Goal: Transaction & Acquisition: Purchase product/service

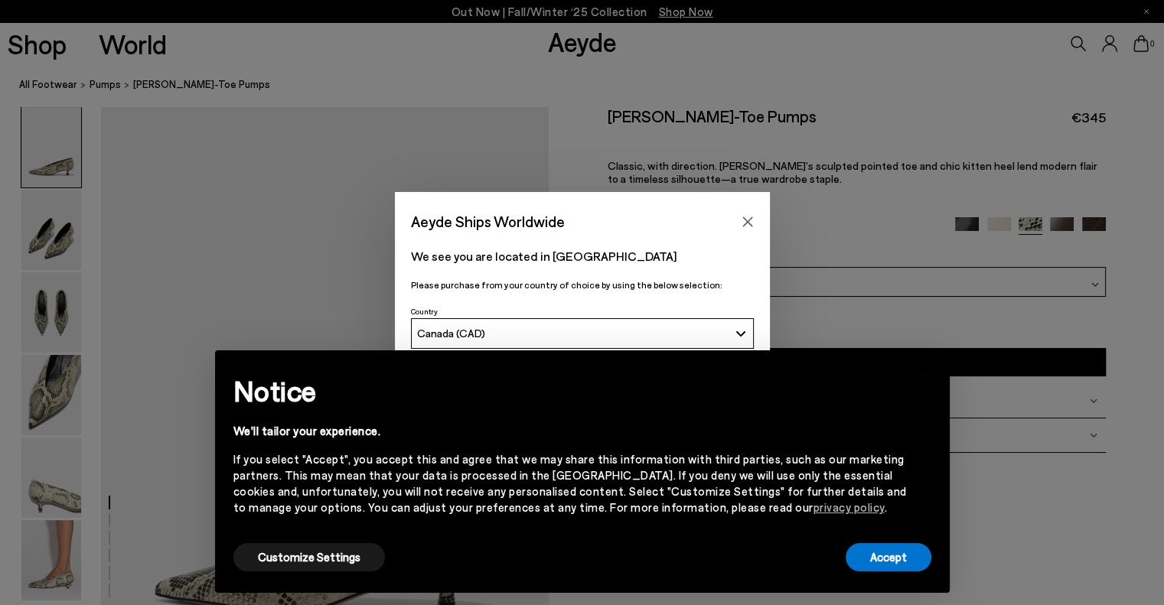
click at [727, 379] on h2 "Notice" at bounding box center [570, 391] width 674 height 40
click at [908, 560] on button "Accept" at bounding box center [889, 557] width 86 height 28
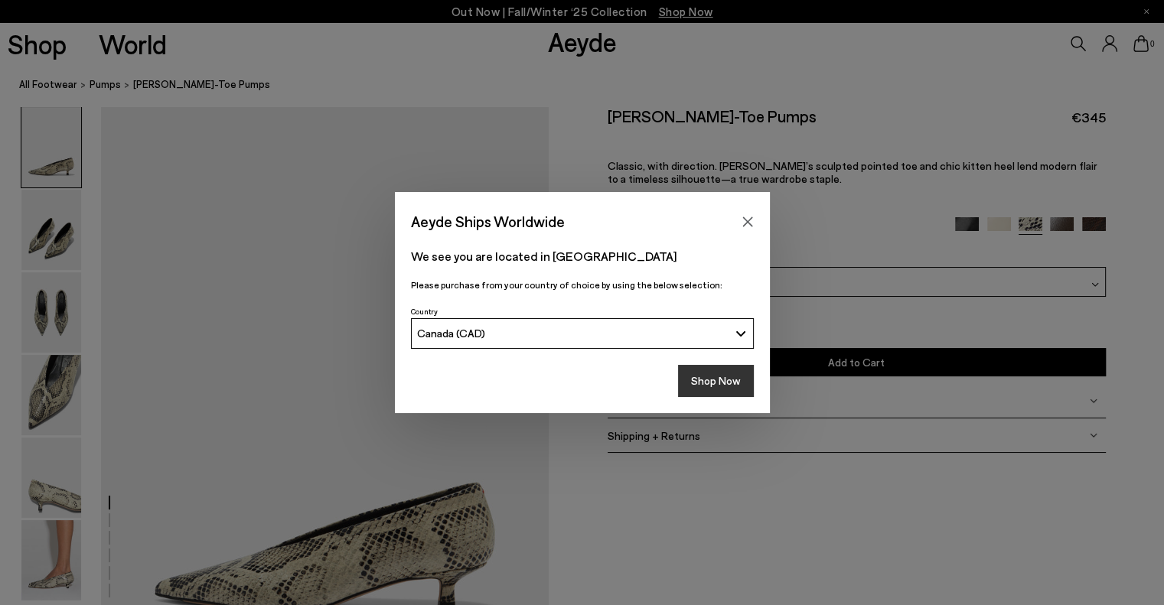
click at [707, 383] on button "Shop Now" at bounding box center [716, 381] width 76 height 32
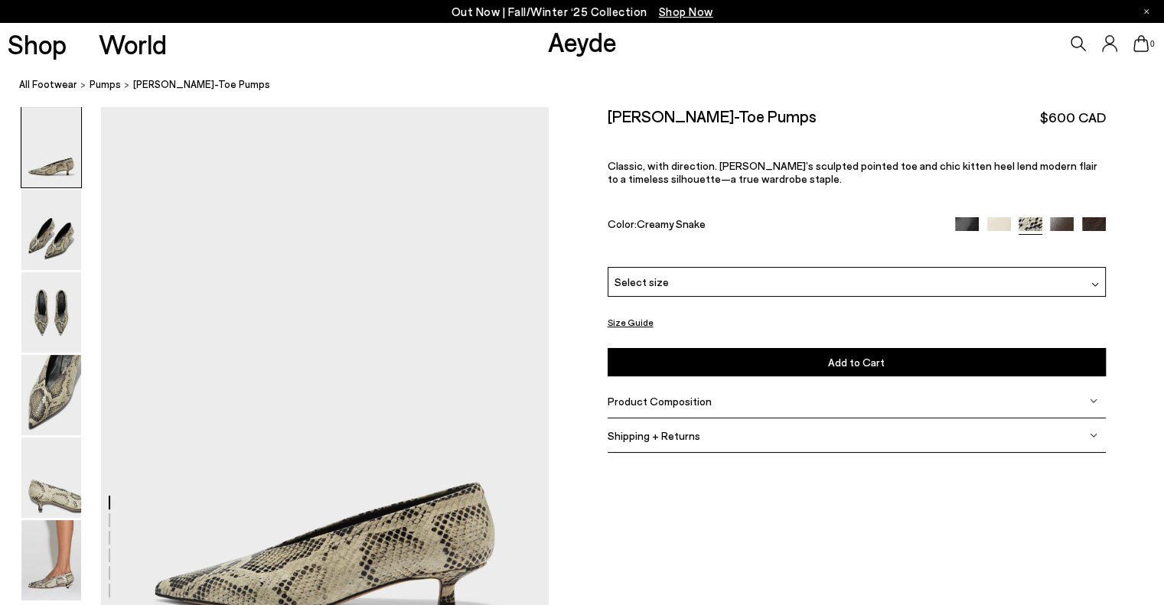
scroll to position [50, 0]
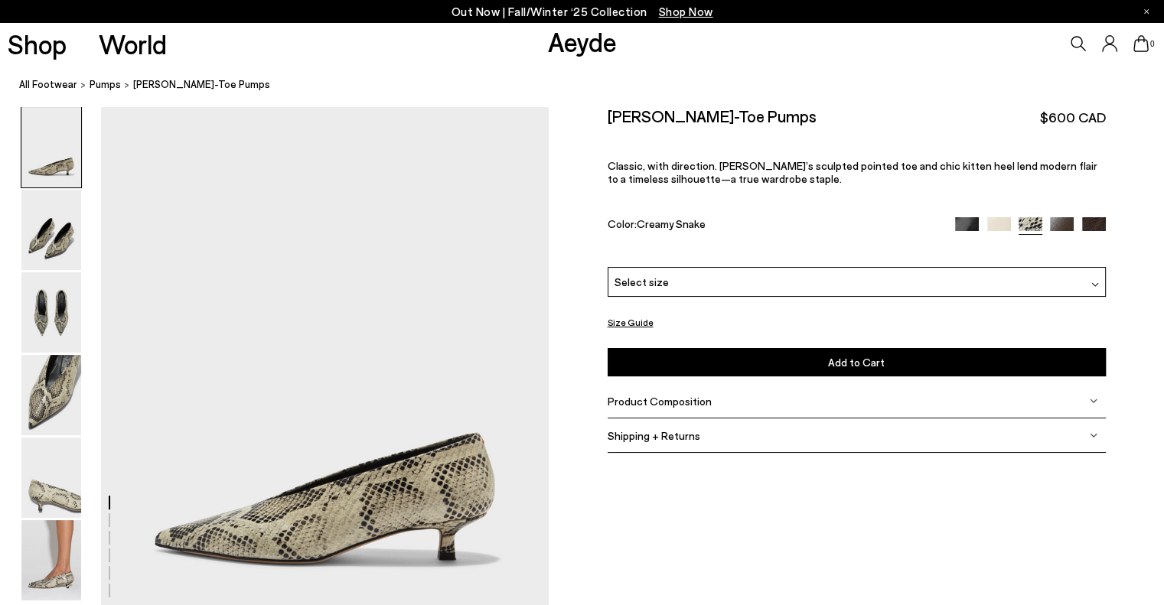
click at [858, 280] on div "Select size" at bounding box center [857, 282] width 498 height 30
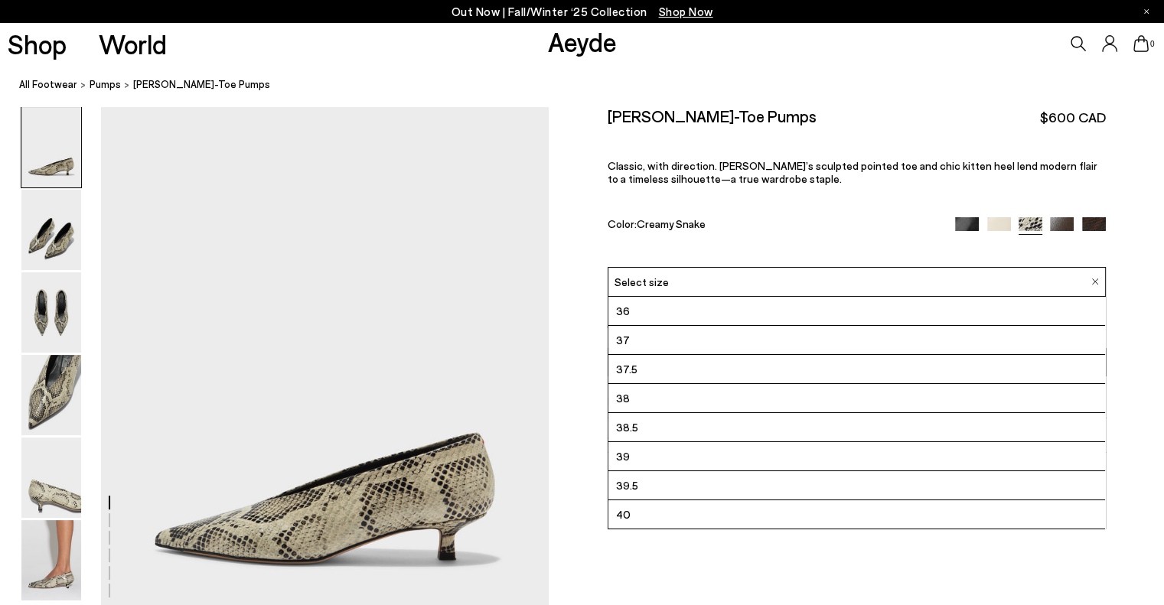
click at [852, 199] on div "Clara Pointed-Toe Pumps $600 CAD Classic, with direction. Clara’s sculpted poin…" at bounding box center [857, 186] width 498 height 161
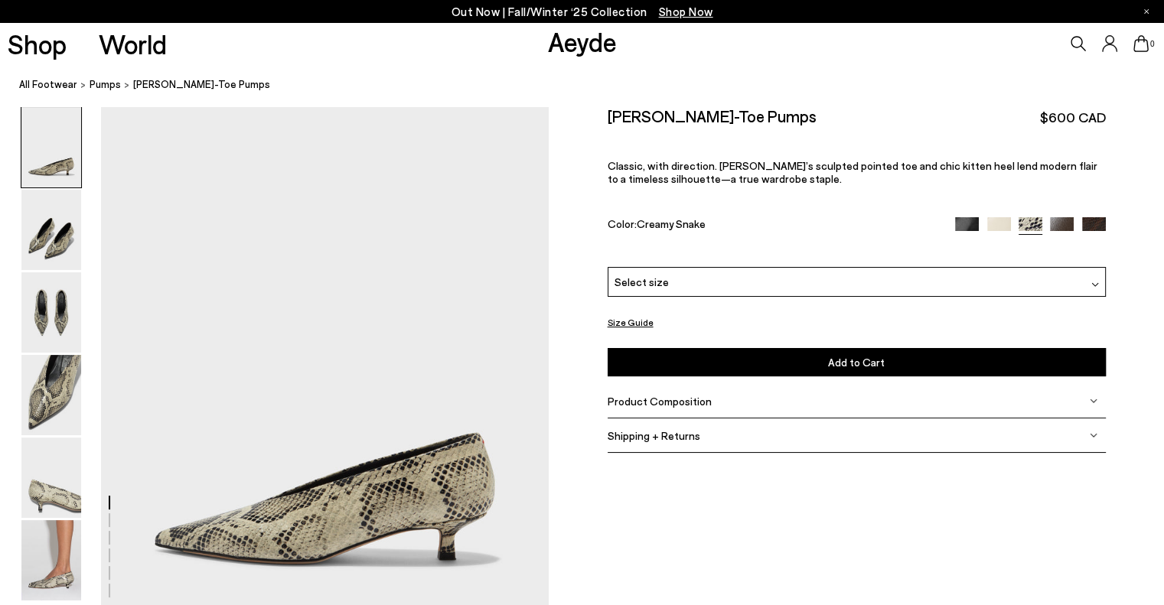
click at [639, 315] on button "Size Guide" at bounding box center [631, 322] width 46 height 19
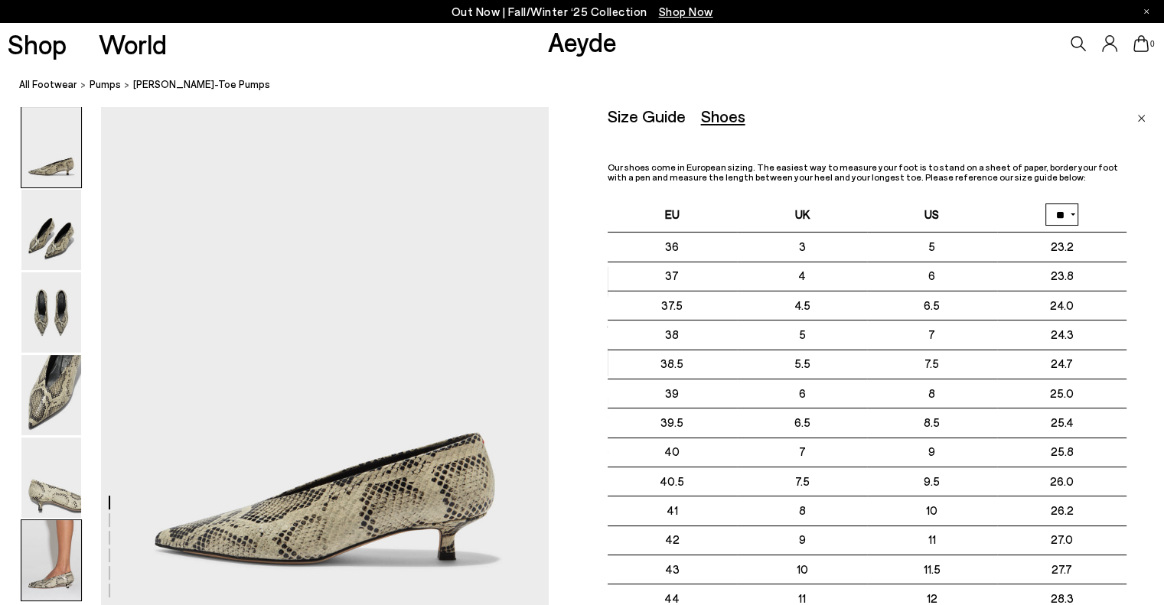
click at [54, 554] on img at bounding box center [51, 561] width 60 height 80
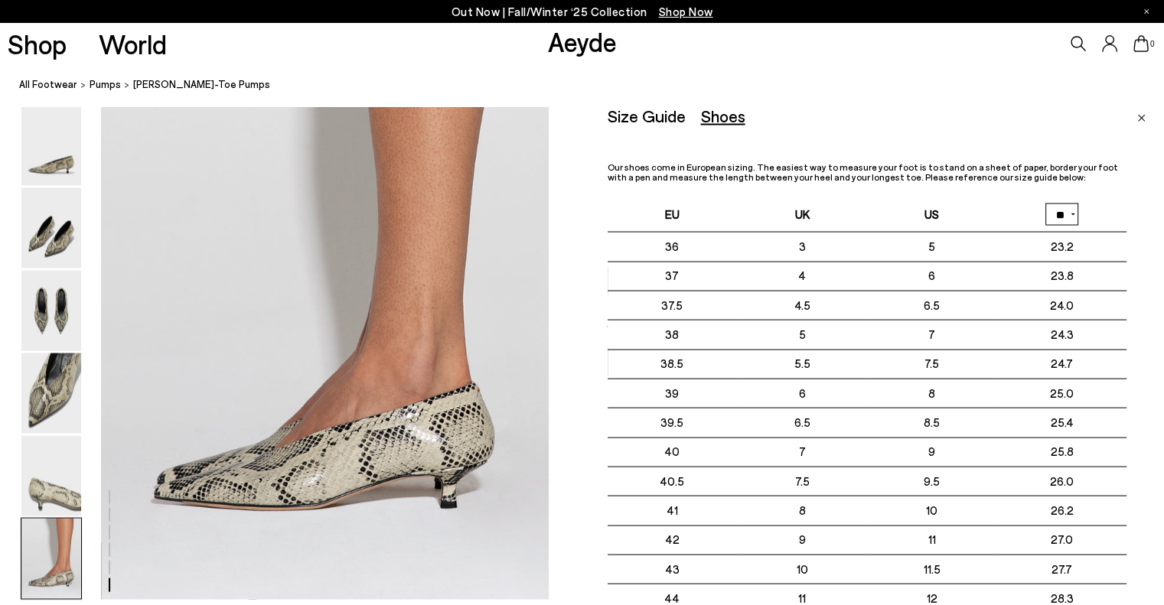
scroll to position [3105, 0]
click at [70, 377] on img at bounding box center [51, 392] width 60 height 80
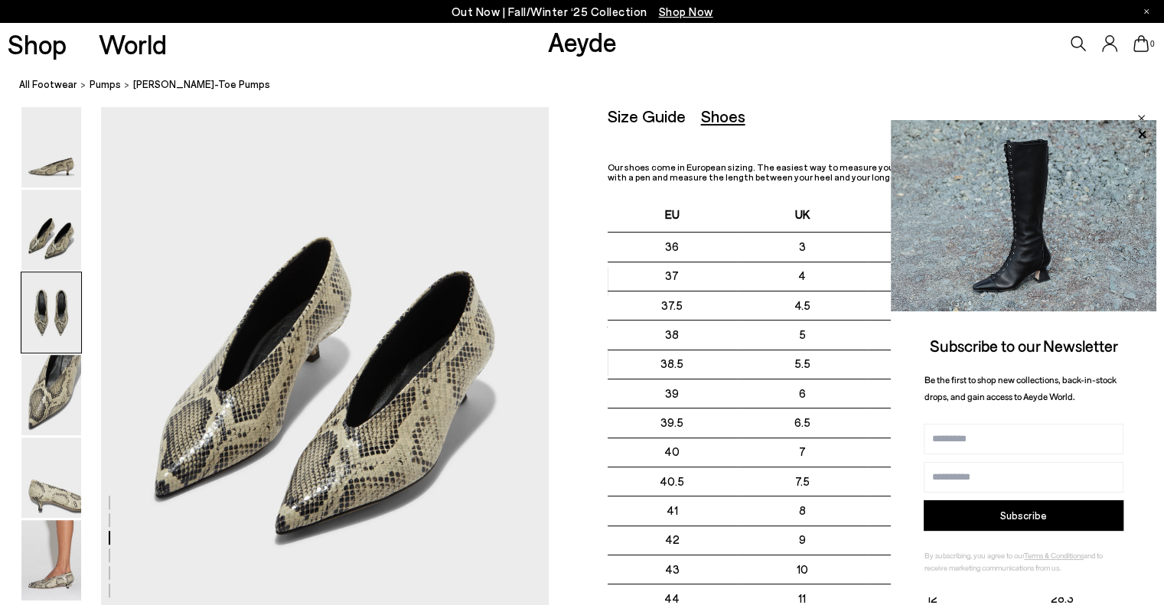
scroll to position [321, 0]
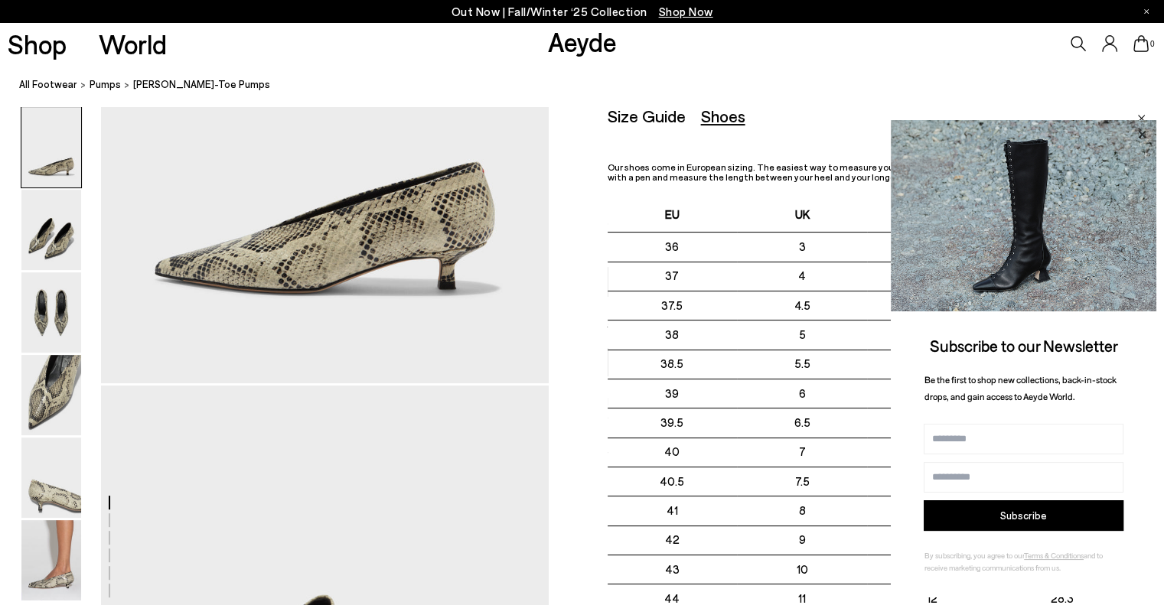
click at [1142, 135] on icon at bounding box center [1142, 134] width 8 height 8
click at [1142, 120] on img at bounding box center [1024, 215] width 266 height 191
click at [1144, 131] on icon at bounding box center [1142, 135] width 20 height 20
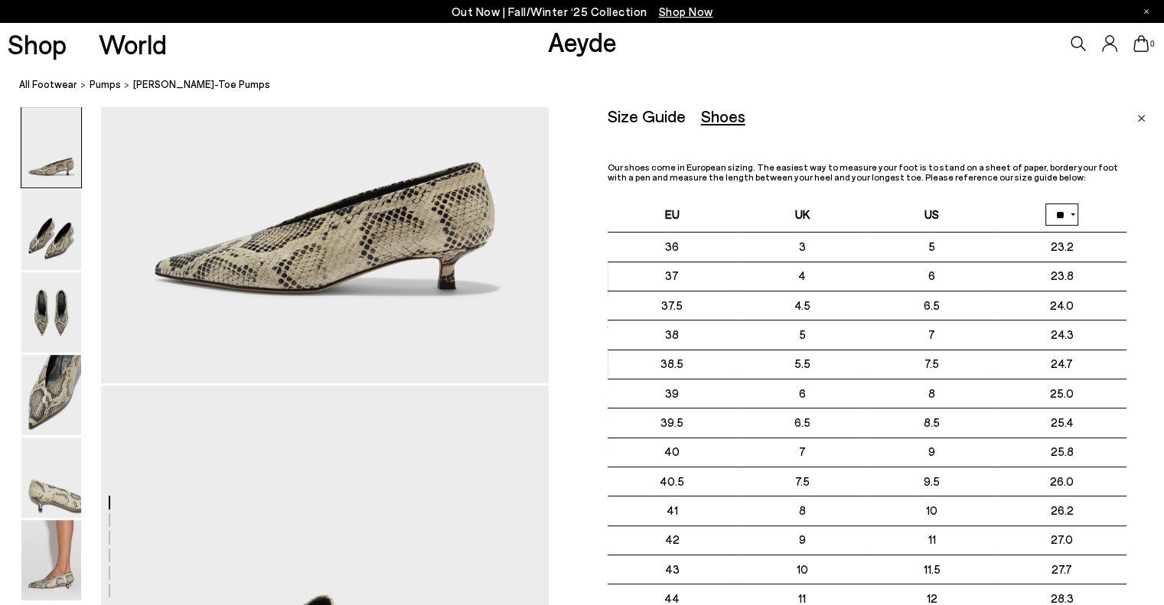
click at [1140, 120] on img "Close" at bounding box center [1141, 119] width 8 height 8
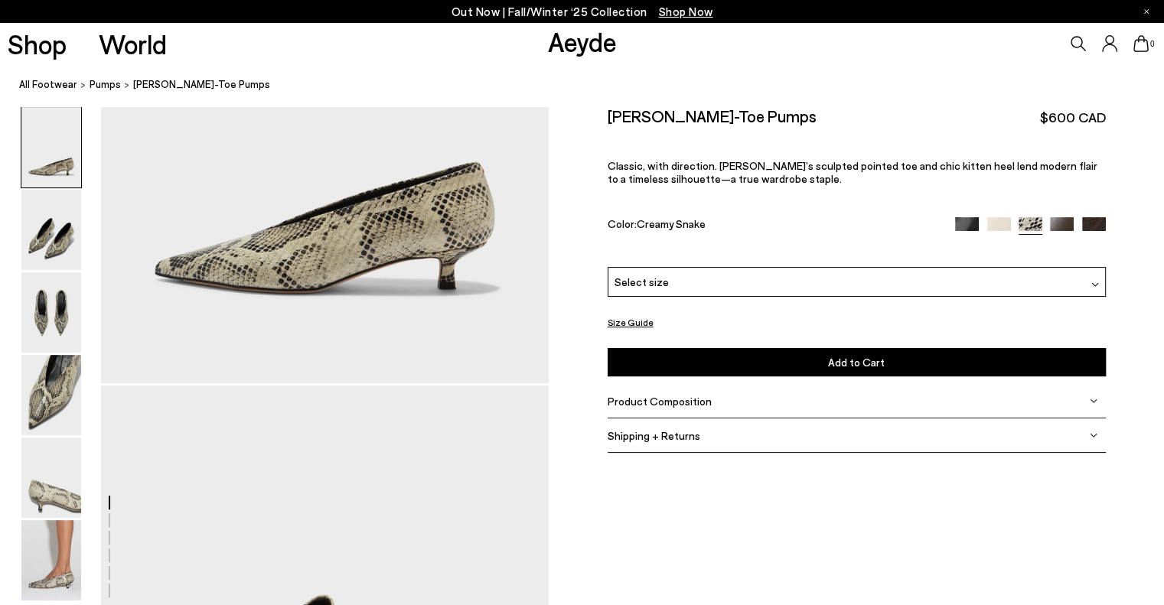
click at [1050, 223] on img at bounding box center [1062, 229] width 24 height 24
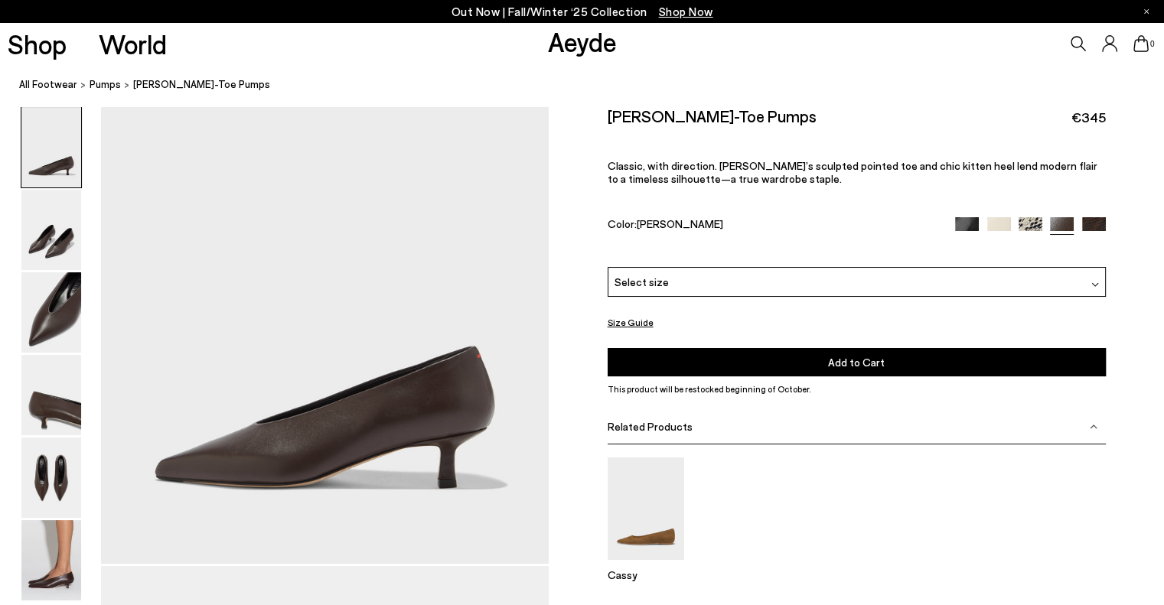
drag, startPoint x: 0, startPoint y: 0, endPoint x: 987, endPoint y: 283, distance: 1026.5
click at [987, 283] on div "Select size" at bounding box center [857, 282] width 498 height 30
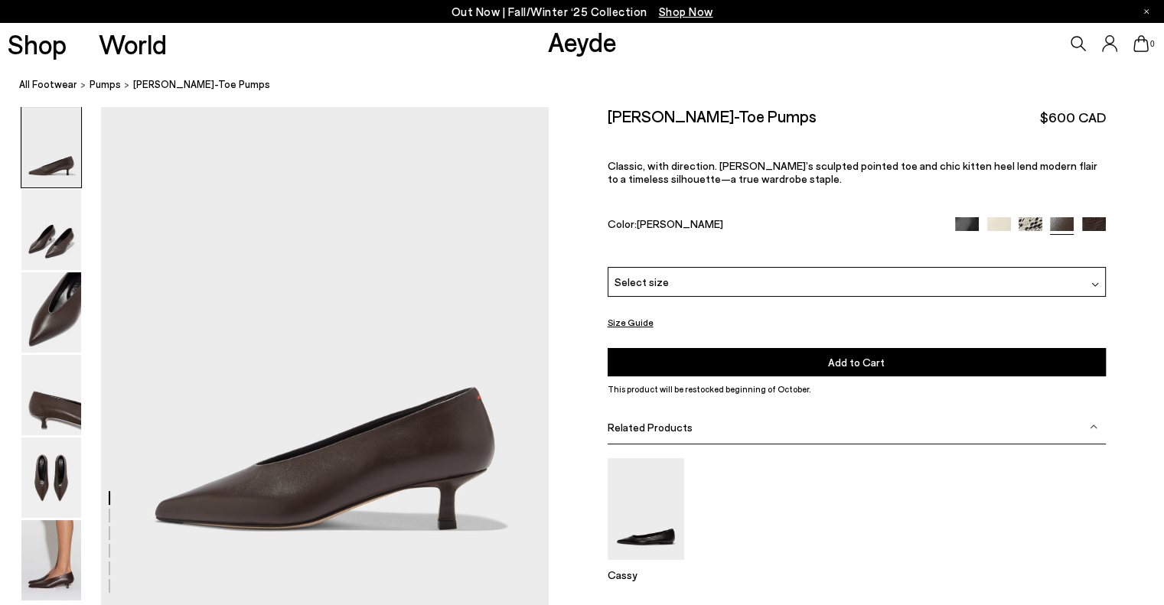
drag, startPoint x: 0, startPoint y: 0, endPoint x: 965, endPoint y: 227, distance: 991.5
click at [965, 227] on img at bounding box center [967, 229] width 24 height 24
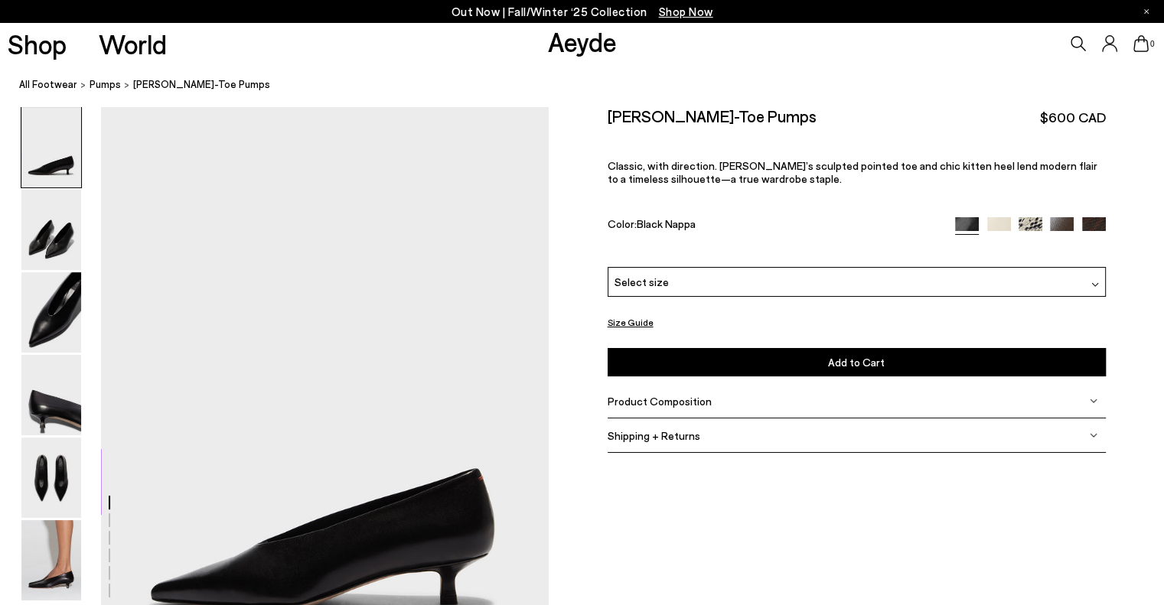
click at [934, 282] on div "Select size" at bounding box center [857, 282] width 498 height 30
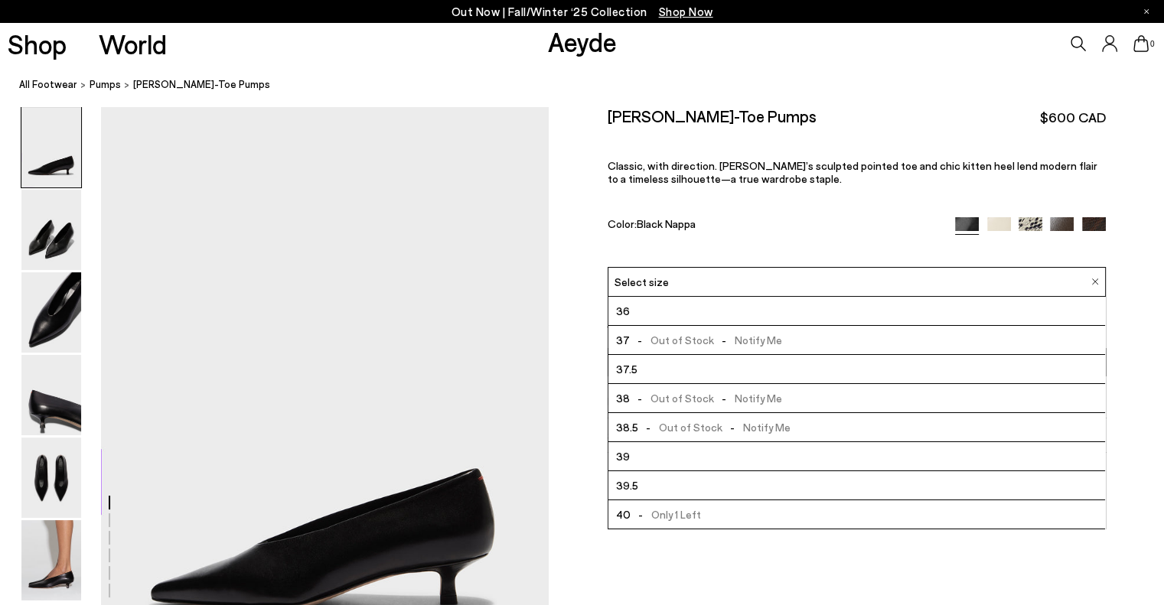
click at [1090, 226] on img at bounding box center [1094, 229] width 24 height 24
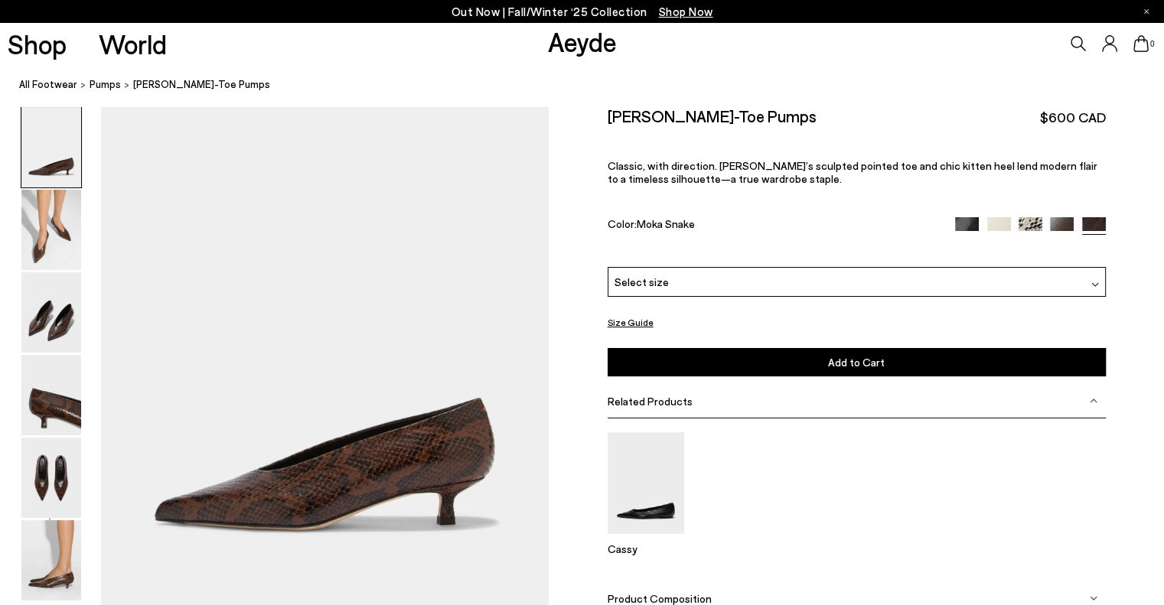
drag, startPoint x: 0, startPoint y: 0, endPoint x: 1017, endPoint y: 278, distance: 1053.8
click at [1017, 278] on div "Select size" at bounding box center [857, 282] width 498 height 30
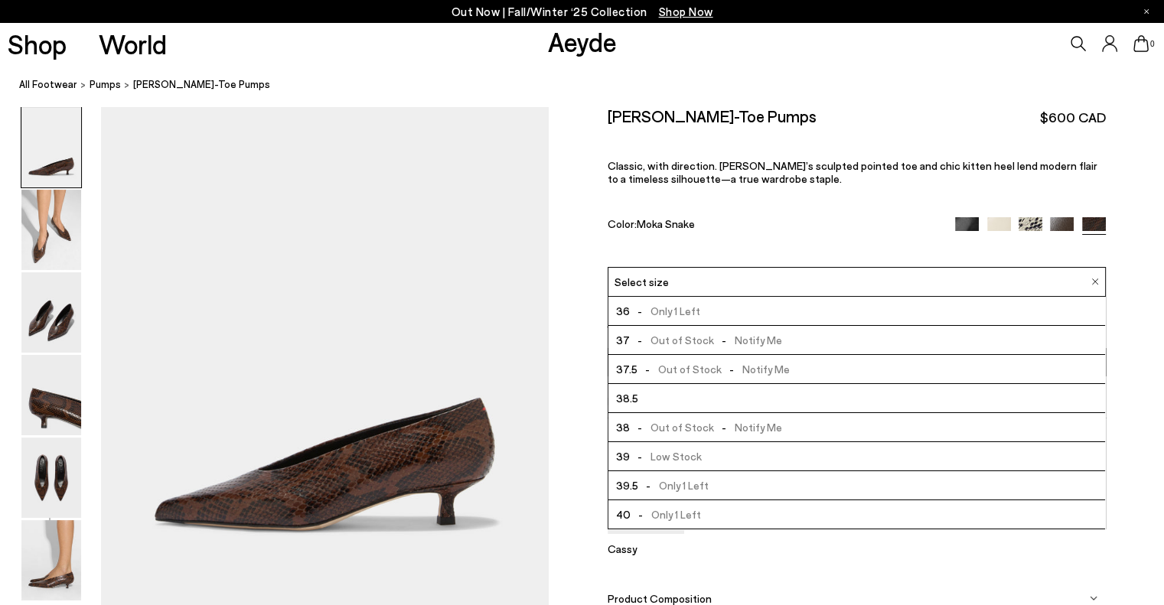
click at [1030, 227] on img at bounding box center [1031, 229] width 24 height 24
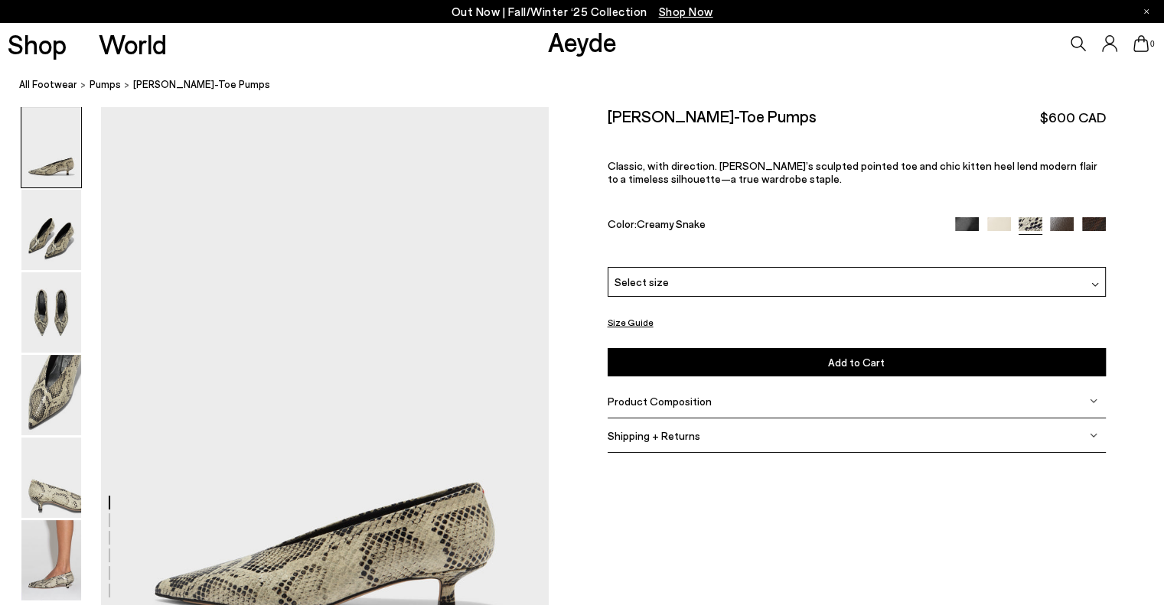
drag, startPoint x: 0, startPoint y: 0, endPoint x: 988, endPoint y: 282, distance: 1027.6
click at [988, 282] on div "Select size" at bounding box center [857, 282] width 498 height 30
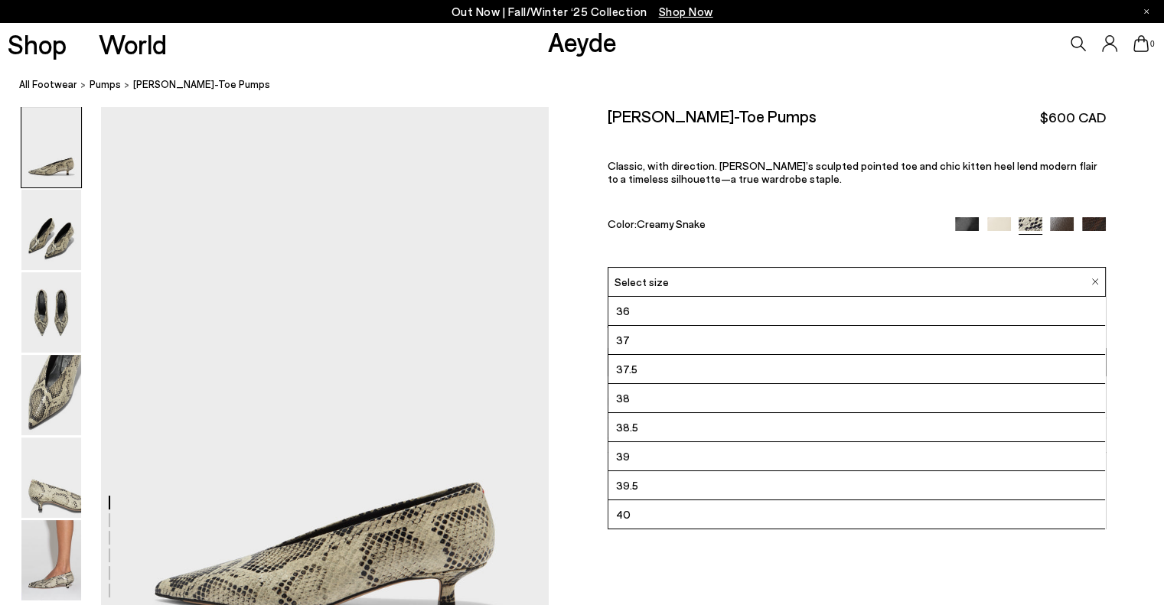
click at [880, 229] on div "Color: Creamy Snake" at bounding box center [774, 226] width 332 height 18
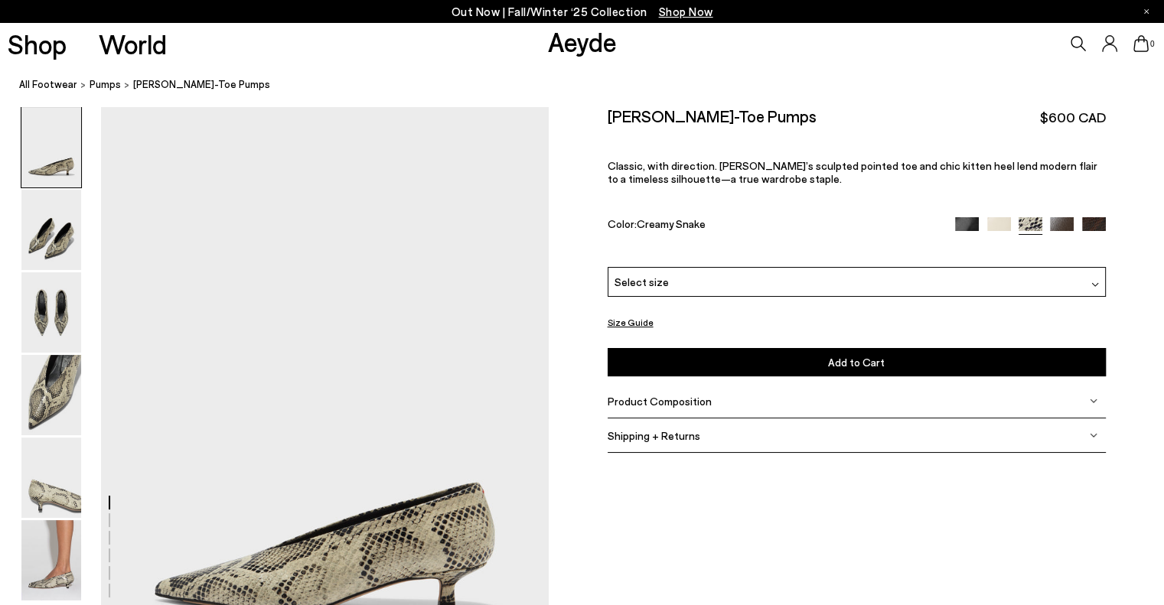
click at [625, 321] on button "Size Guide" at bounding box center [631, 322] width 46 height 19
click at [808, 278] on div "Select size" at bounding box center [857, 282] width 498 height 30
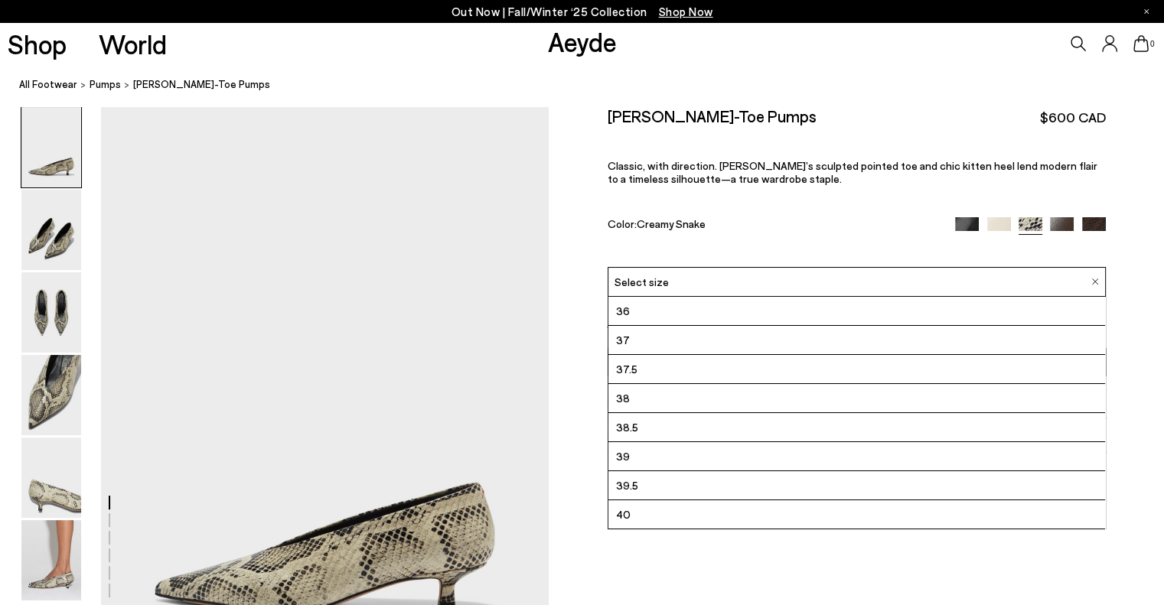
click at [726, 302] on li "36" at bounding box center [857, 311] width 497 height 29
